Goal: Task Accomplishment & Management: Complete application form

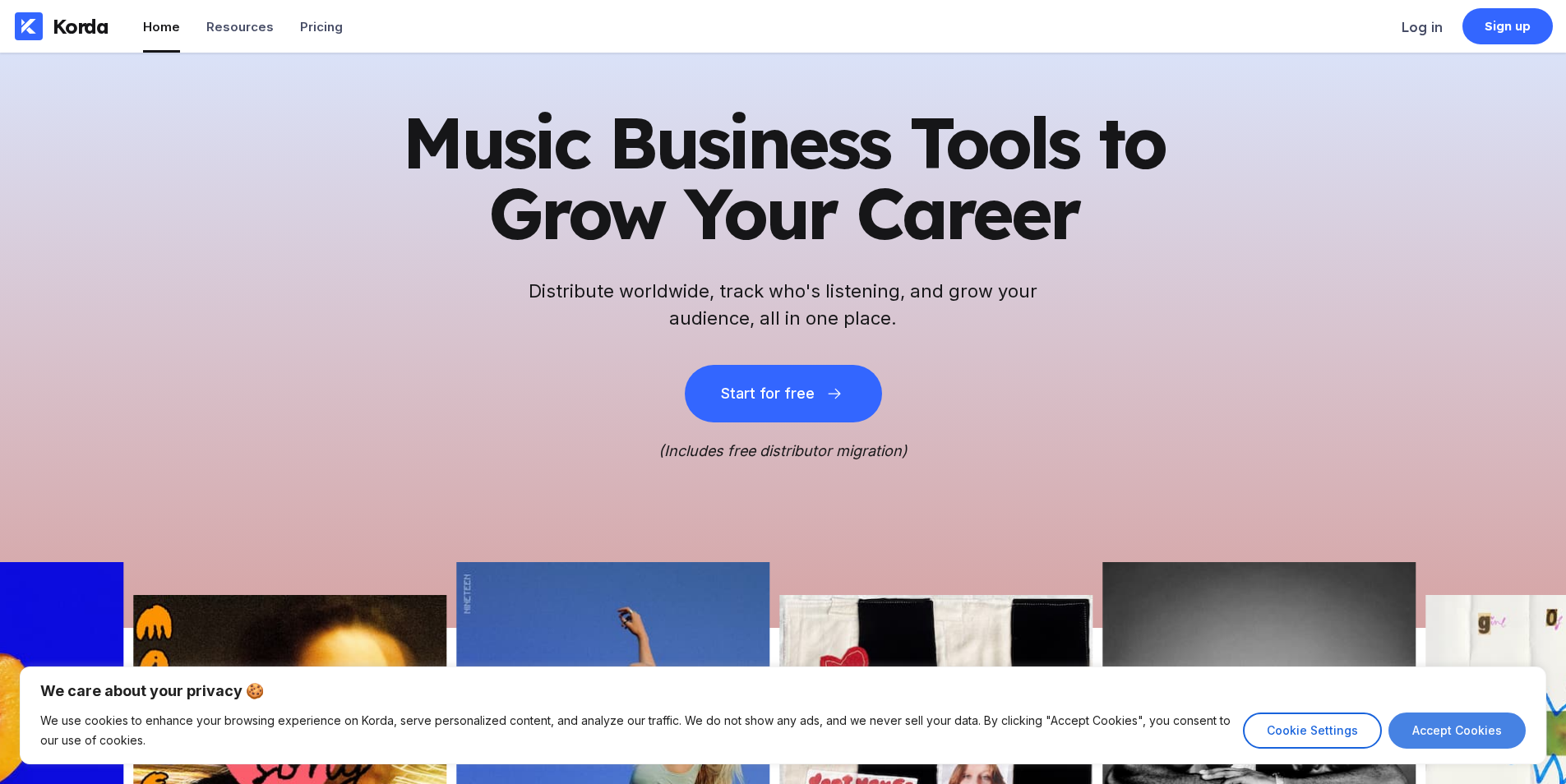
click at [1519, 736] on button "Accept Cookies" at bounding box center [1457, 731] width 137 height 36
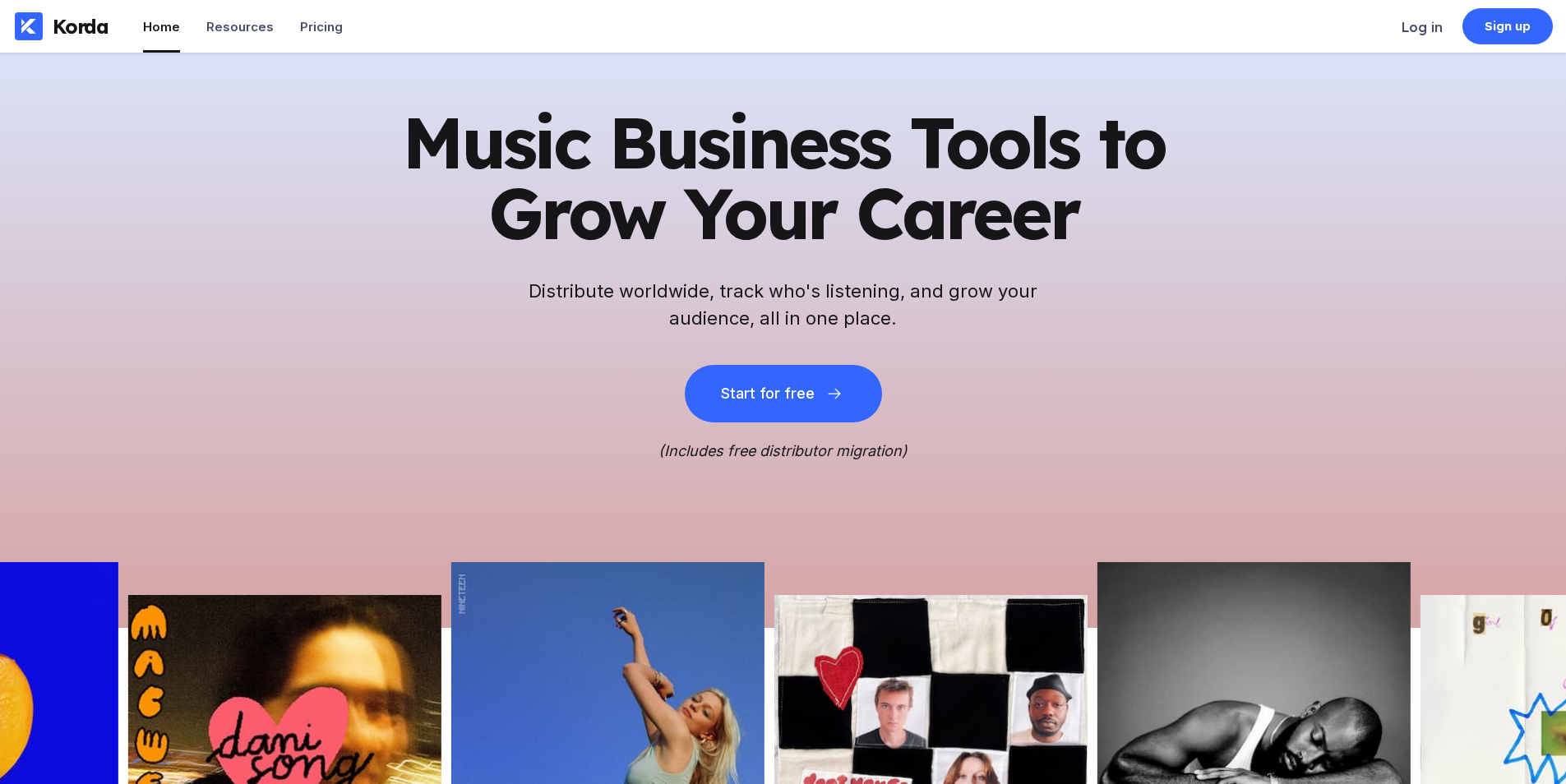
checkbox input "true"
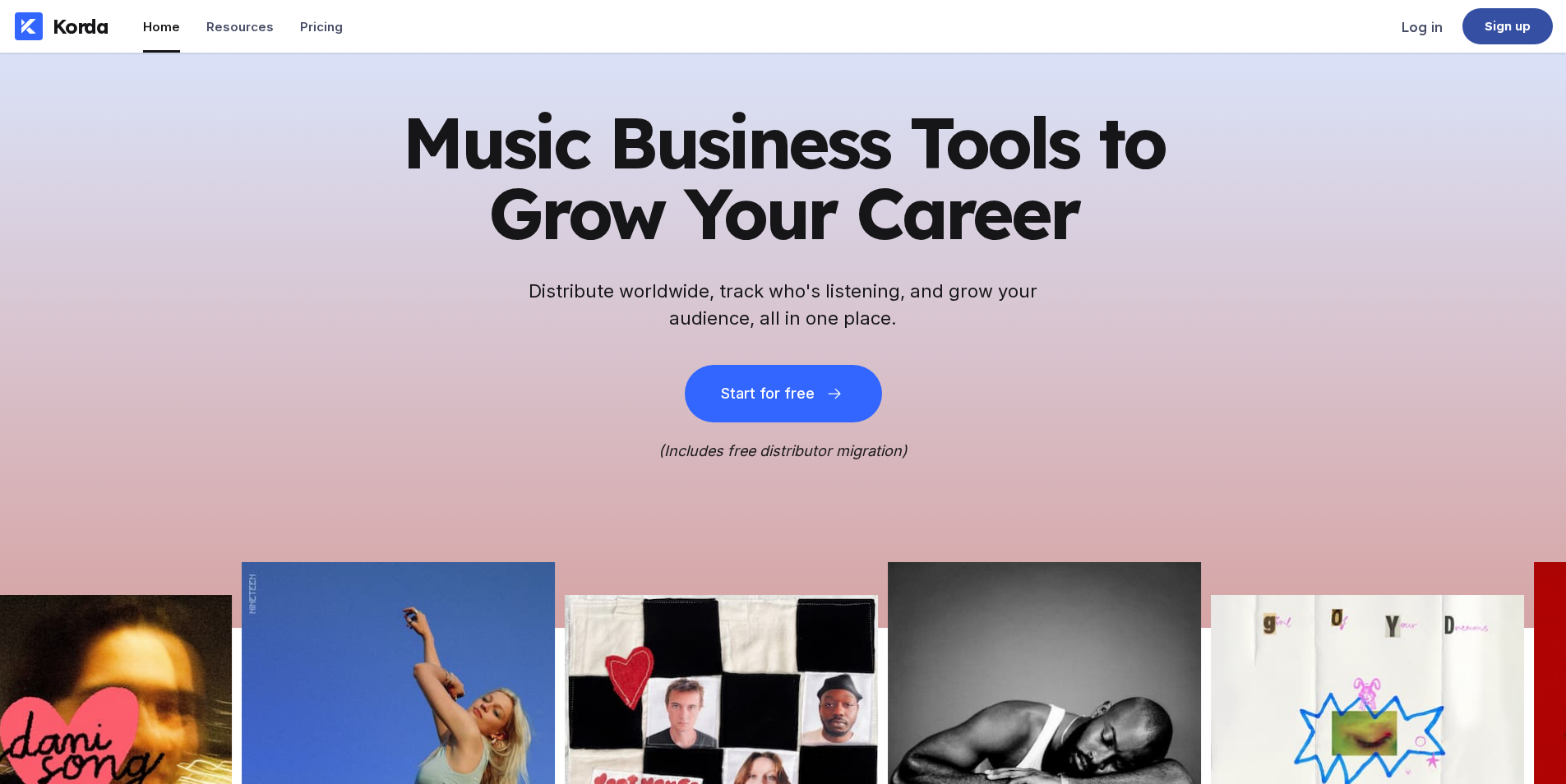
click at [1524, 23] on div "Sign up" at bounding box center [1507, 25] width 47 height 16
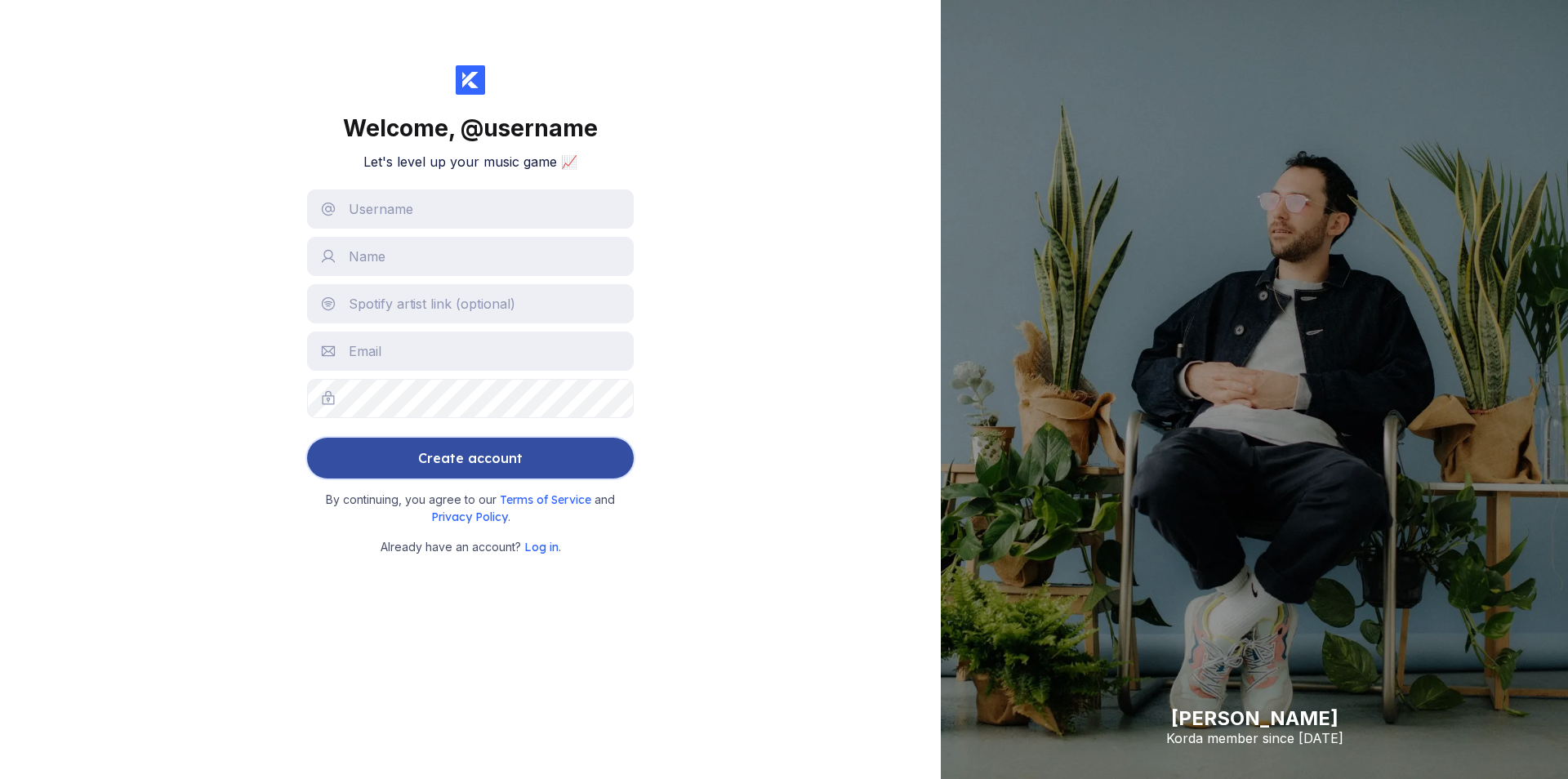
click at [313, 469] on button "Create account" at bounding box center [471, 458] width 327 height 40
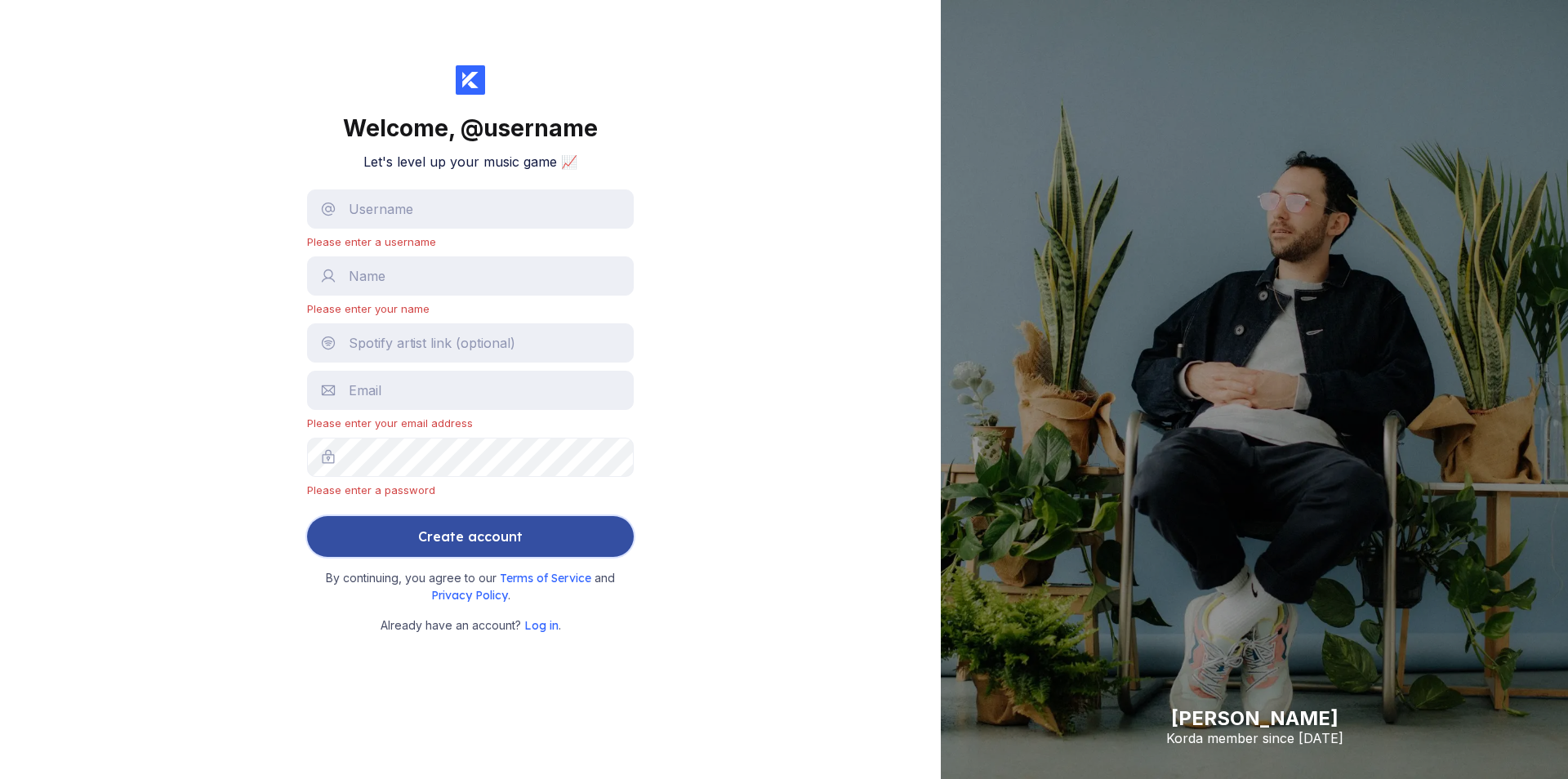
click at [331, 545] on button "Create account" at bounding box center [471, 536] width 327 height 40
click at [425, 551] on div "Create account" at bounding box center [470, 536] width 104 height 33
